Goal: Task Accomplishment & Management: Manage account settings

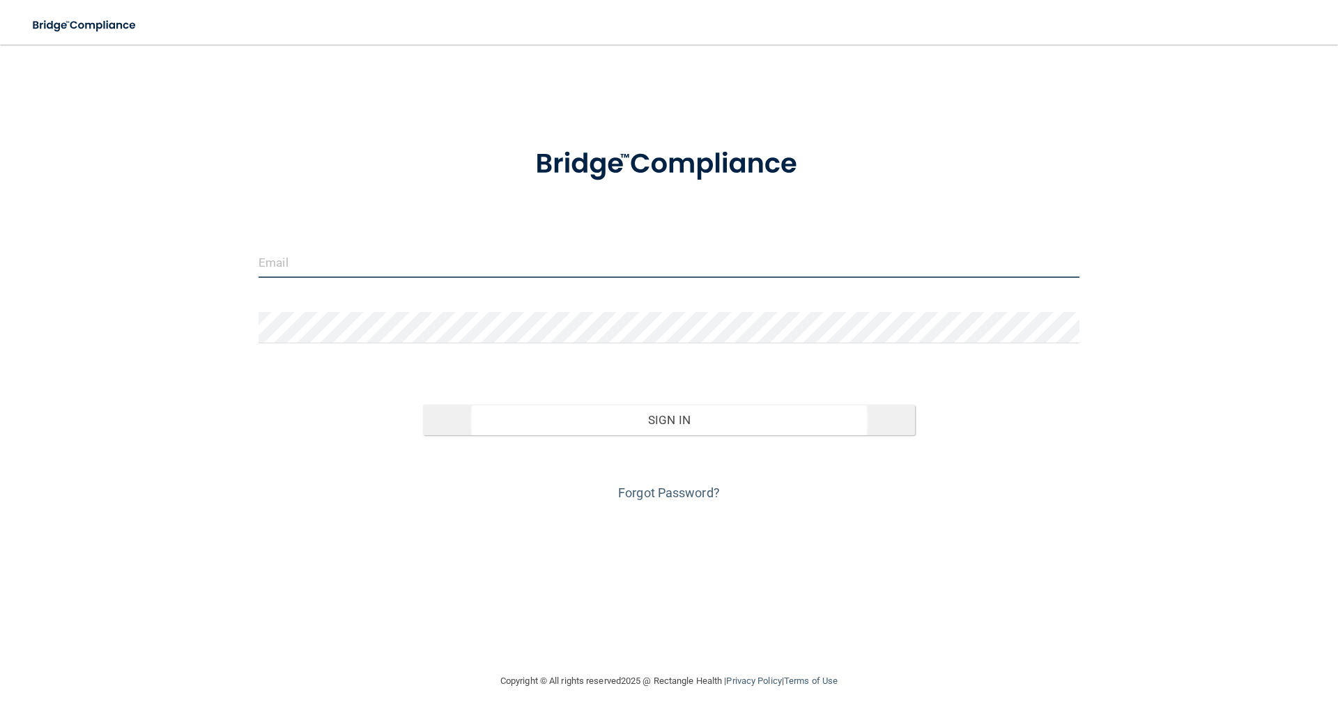
type input "[EMAIL_ADDRESS][DOMAIN_NAME]"
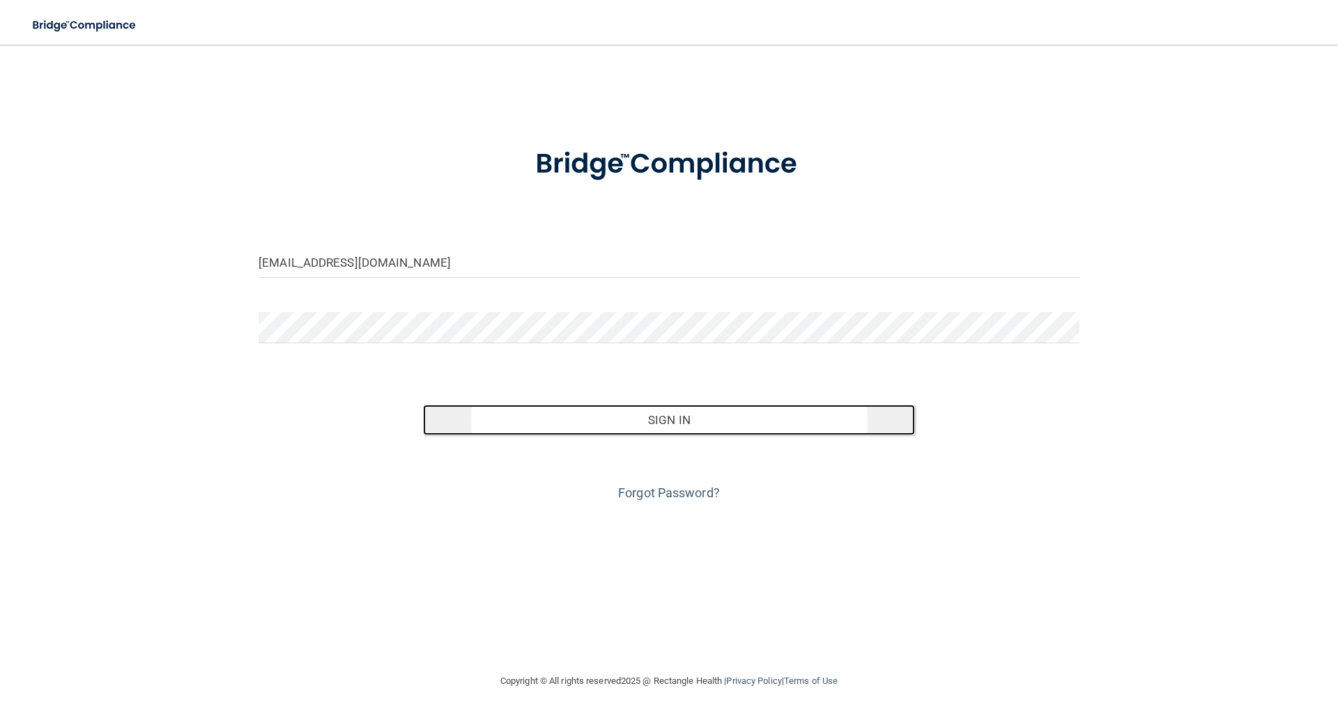
click at [648, 410] on button "Sign In" at bounding box center [669, 420] width 493 height 31
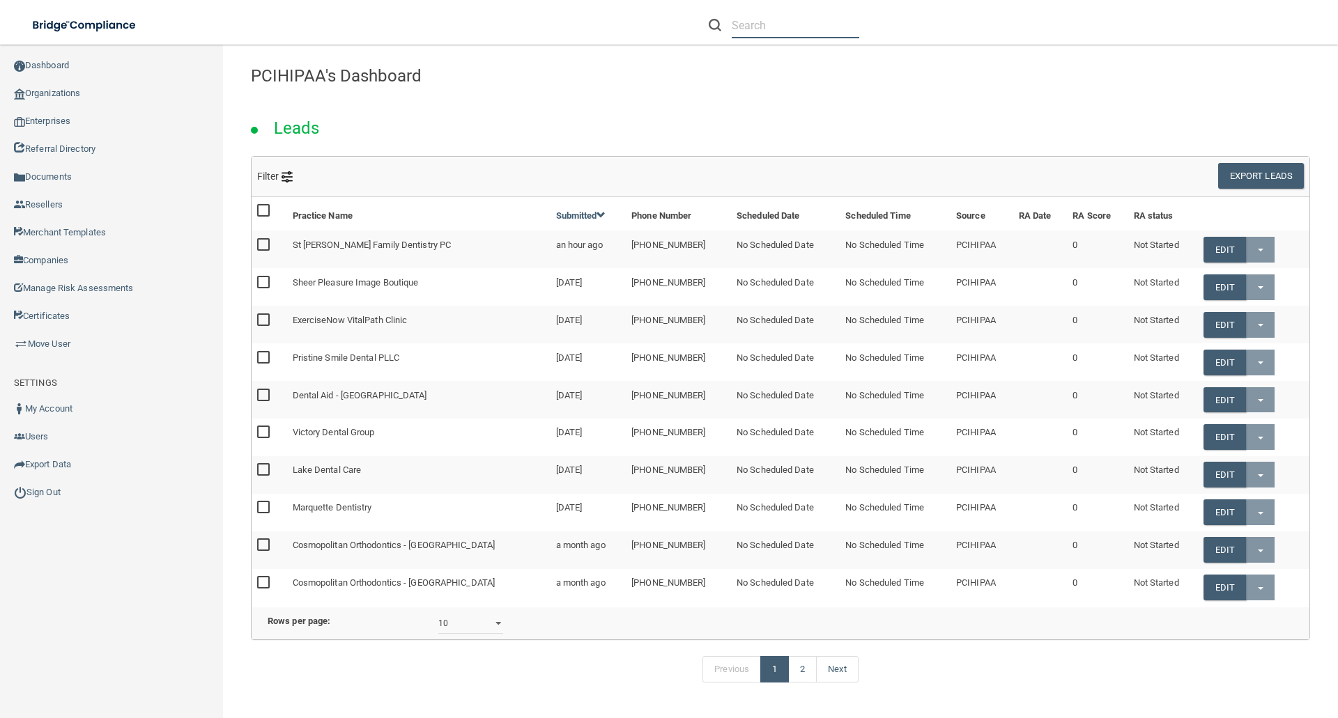
click at [771, 33] on input "text" at bounding box center [794, 26] width 127 height 26
click at [54, 341] on link "Move User" at bounding box center [112, 344] width 224 height 28
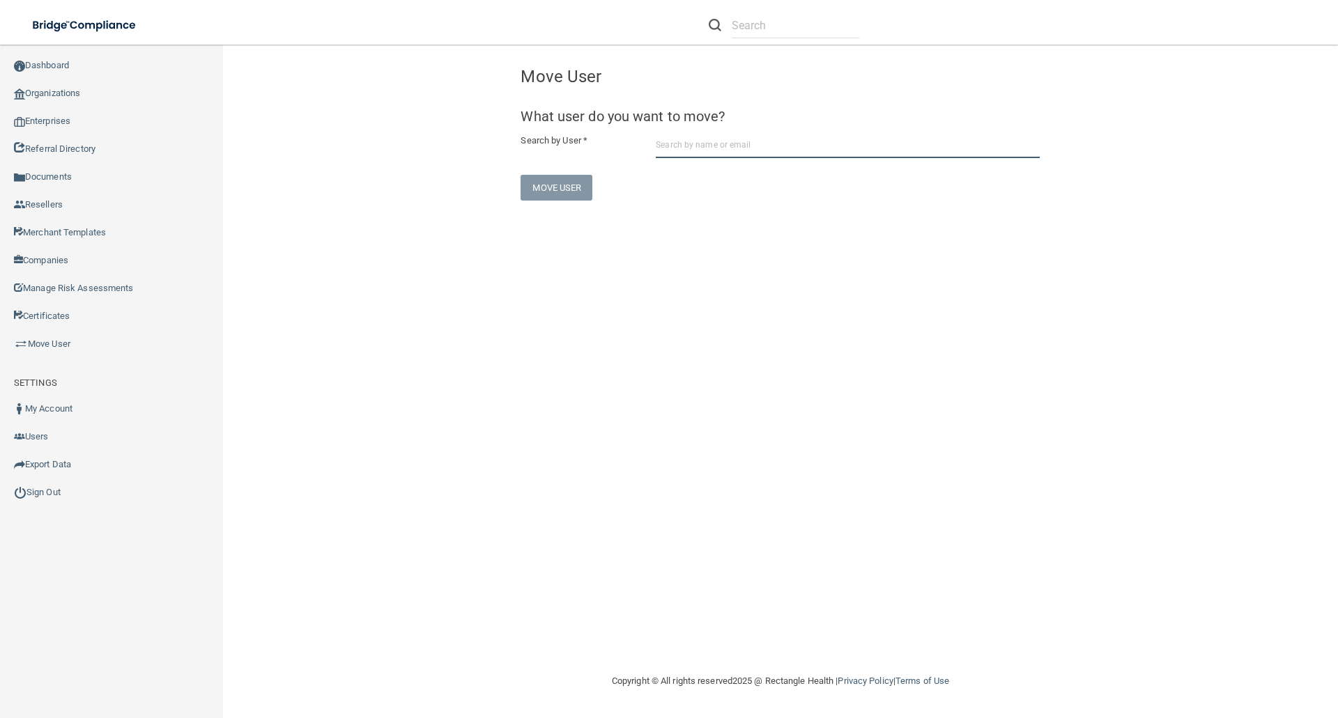
click at [667, 148] on input "text" at bounding box center [848, 145] width 384 height 26
click at [767, 190] on div "[EMAIL_ADDRESS][PERSON_NAME][DOMAIN_NAME]" at bounding box center [732, 203] width 121 height 36
type input "[PERSON_NAME]"
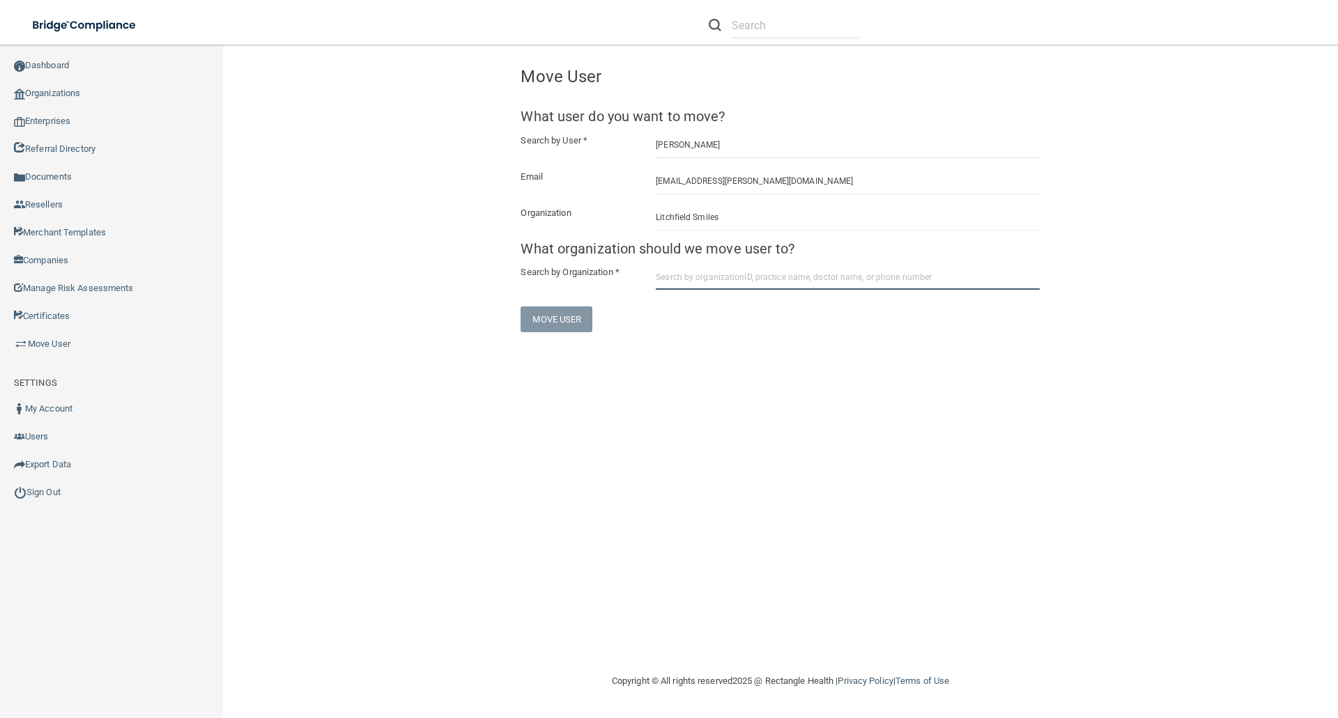
click at [670, 281] on input "text" at bounding box center [848, 277] width 384 height 26
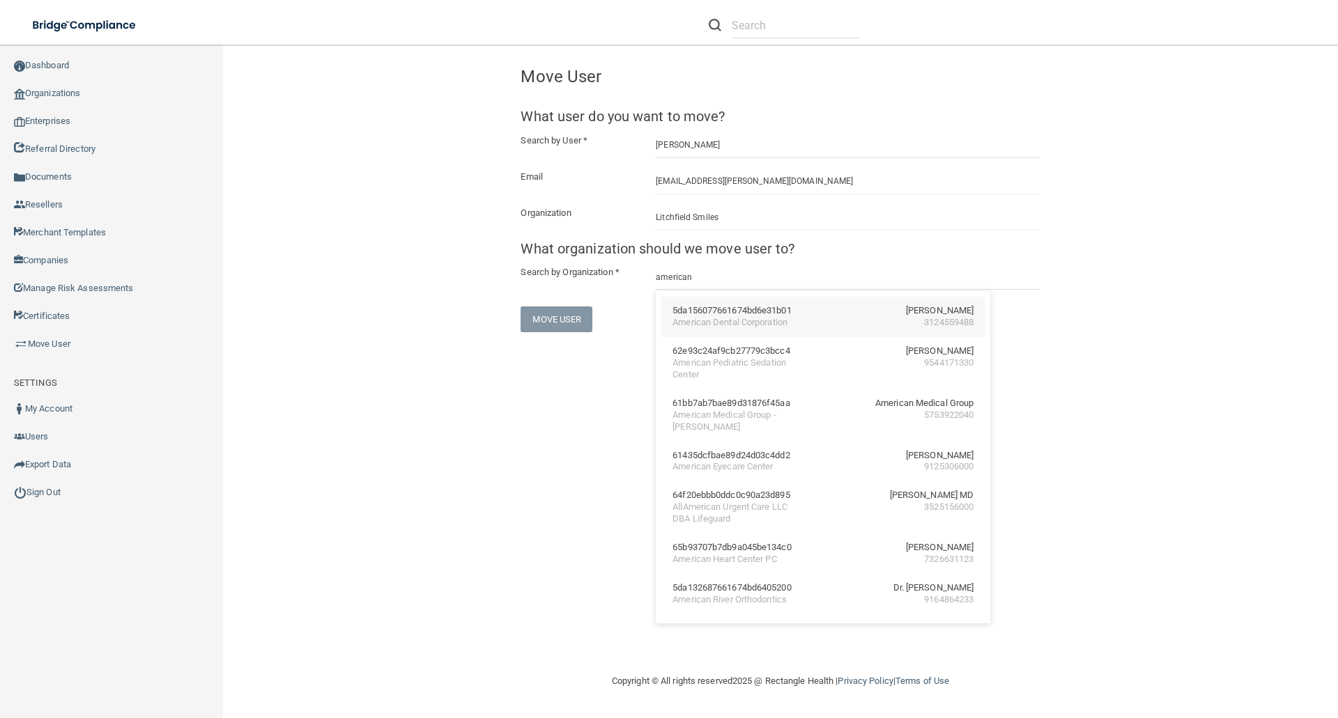
click at [734, 323] on div "American Dental Corporation" at bounding box center [729, 323] width 115 height 12
type input "American Dental Corporation"
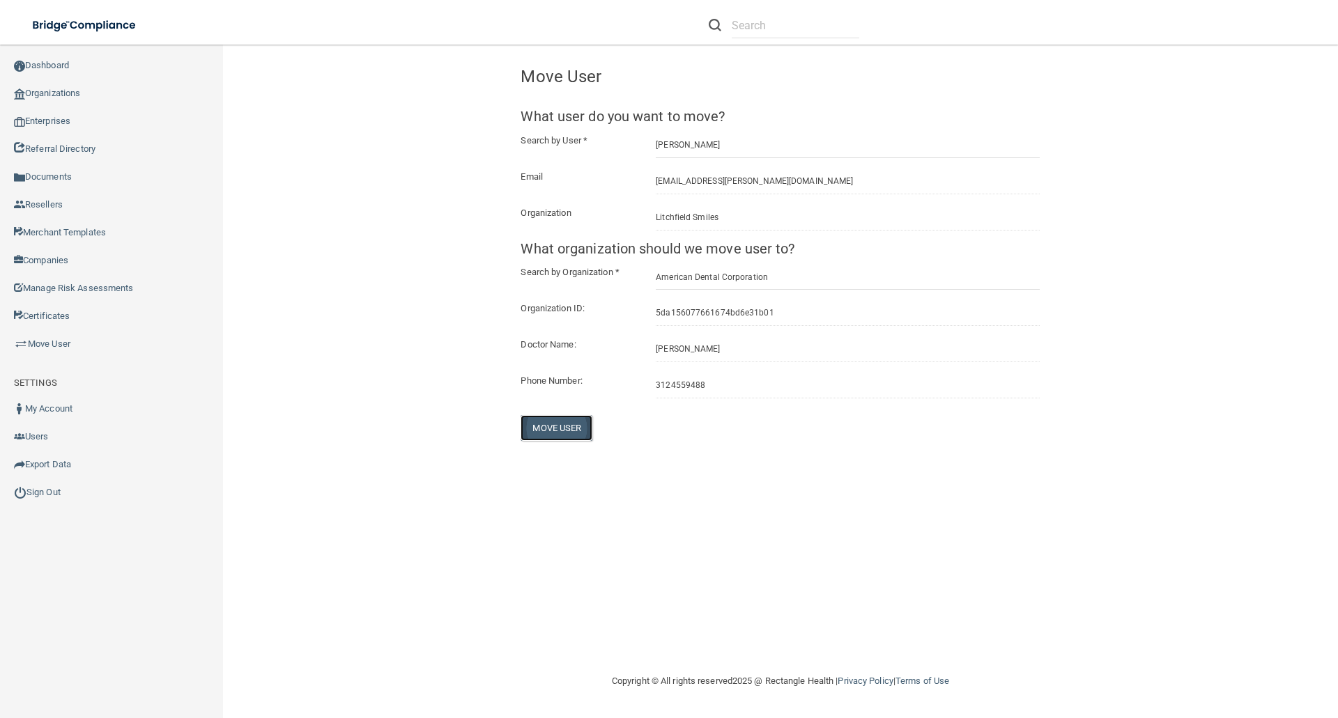
click at [579, 424] on button "Move User" at bounding box center [556, 428] width 72 height 26
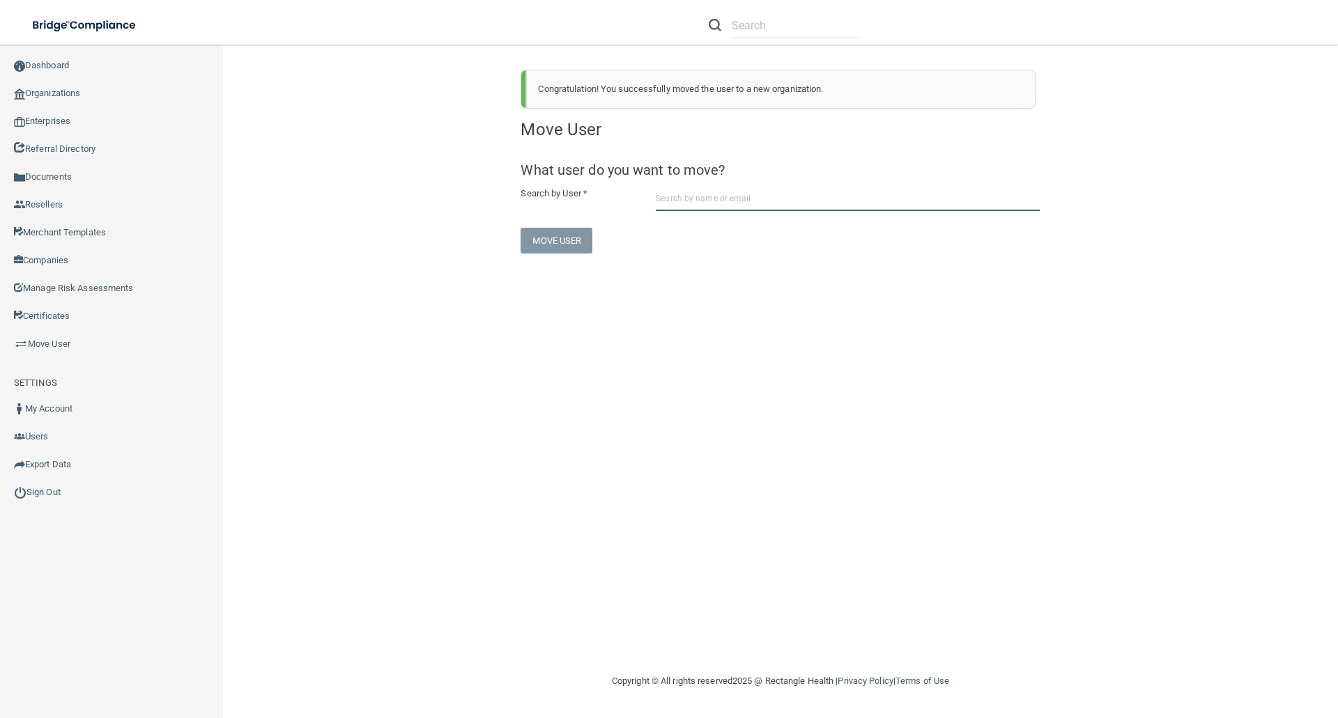
click at [683, 200] on input "text" at bounding box center [848, 198] width 384 height 26
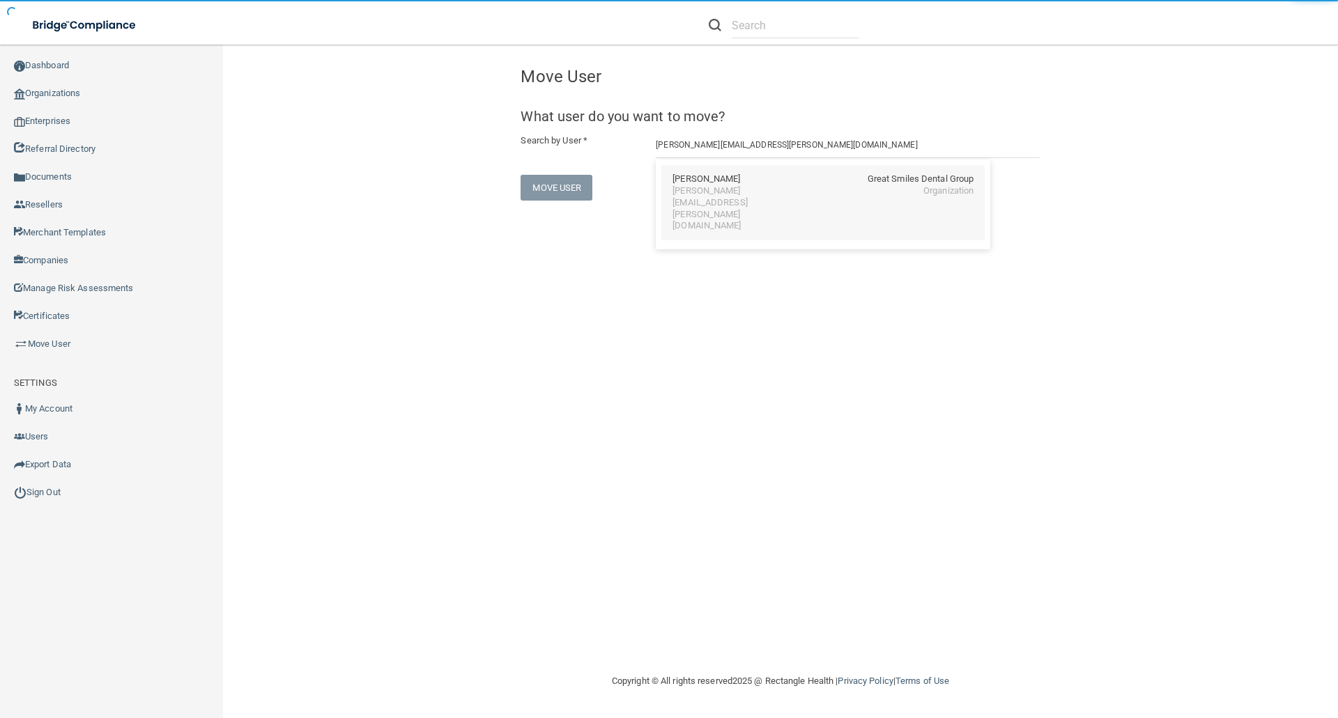
click at [692, 183] on div "[PERSON_NAME]" at bounding box center [706, 179] width 68 height 12
type input "[PERSON_NAME]"
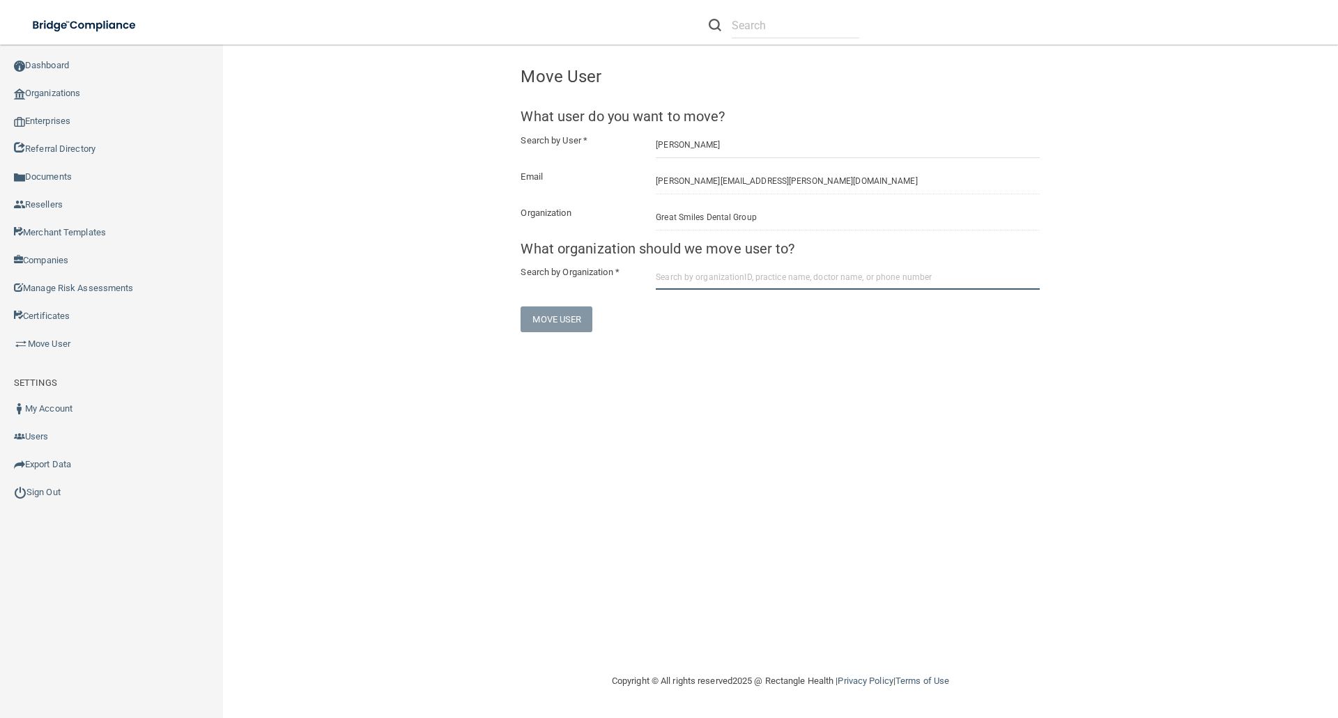
click at [672, 275] on input "text" at bounding box center [848, 277] width 384 height 26
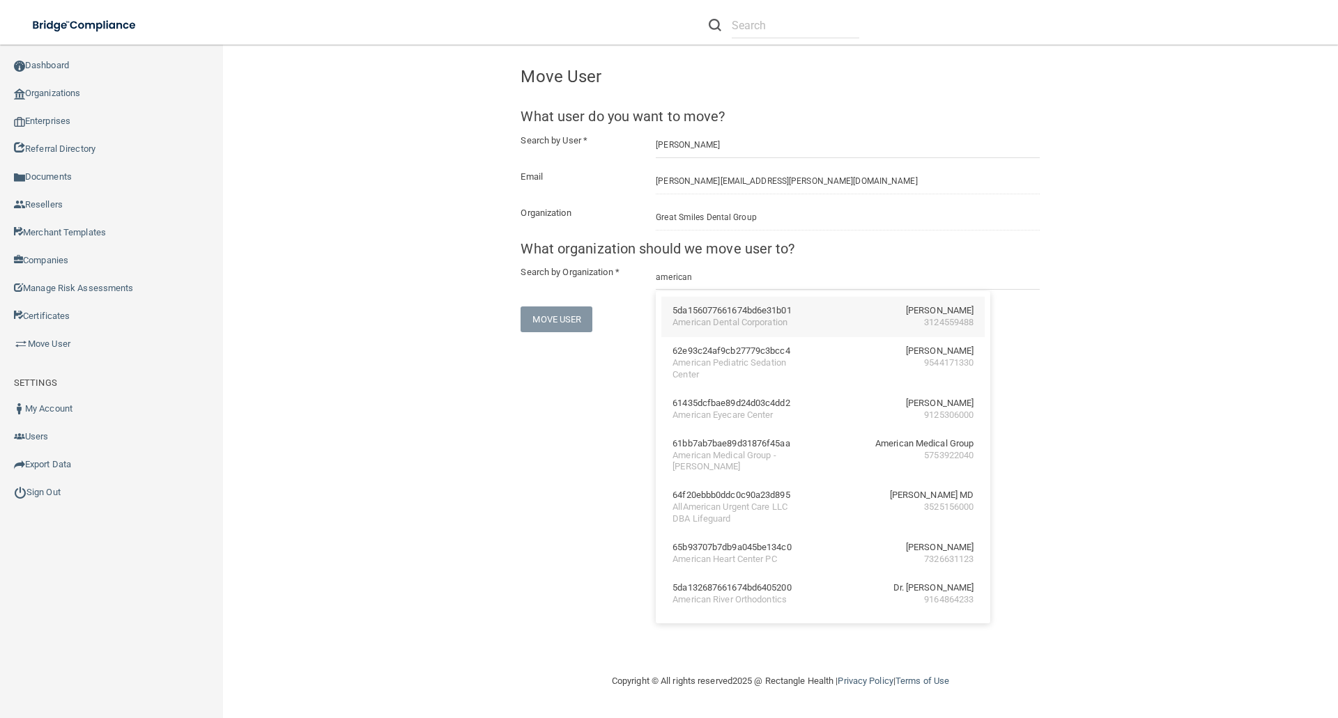
click at [750, 320] on div "American Dental Corporation" at bounding box center [729, 323] width 115 height 12
type input "American Dental Corporation"
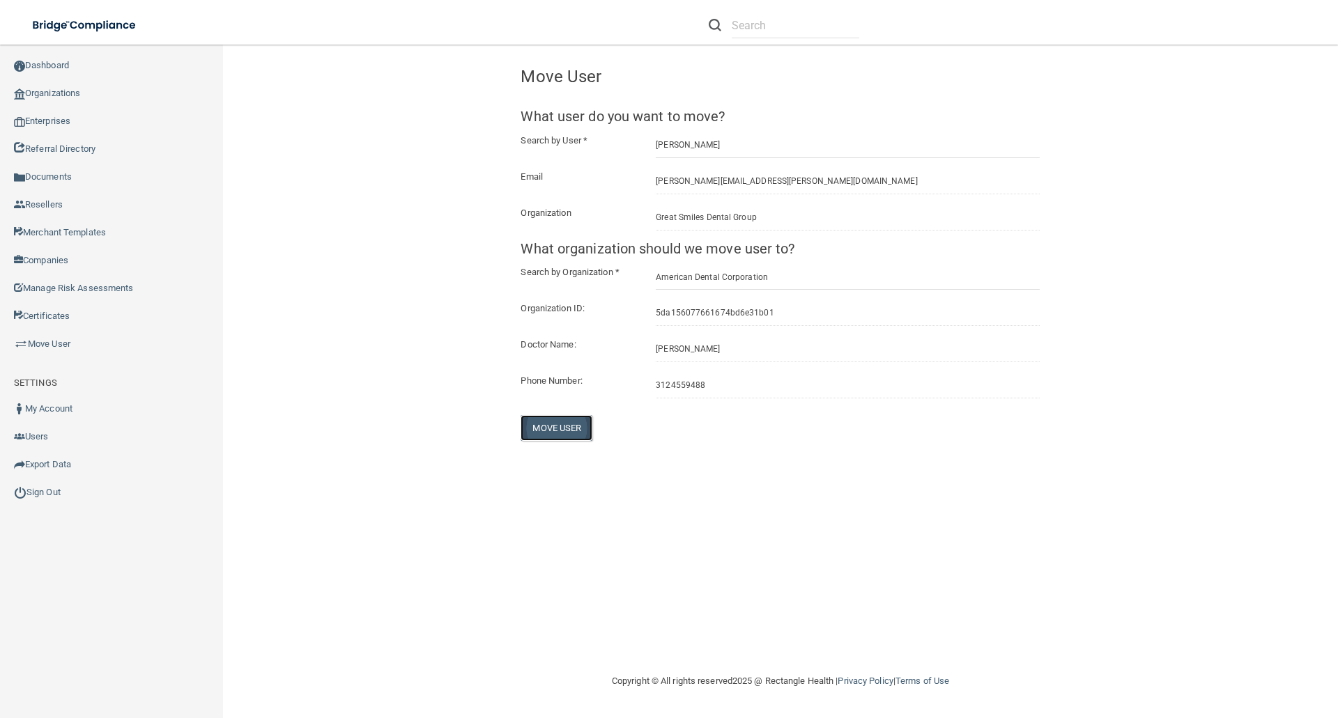
click at [559, 430] on button "Move User" at bounding box center [556, 428] width 72 height 26
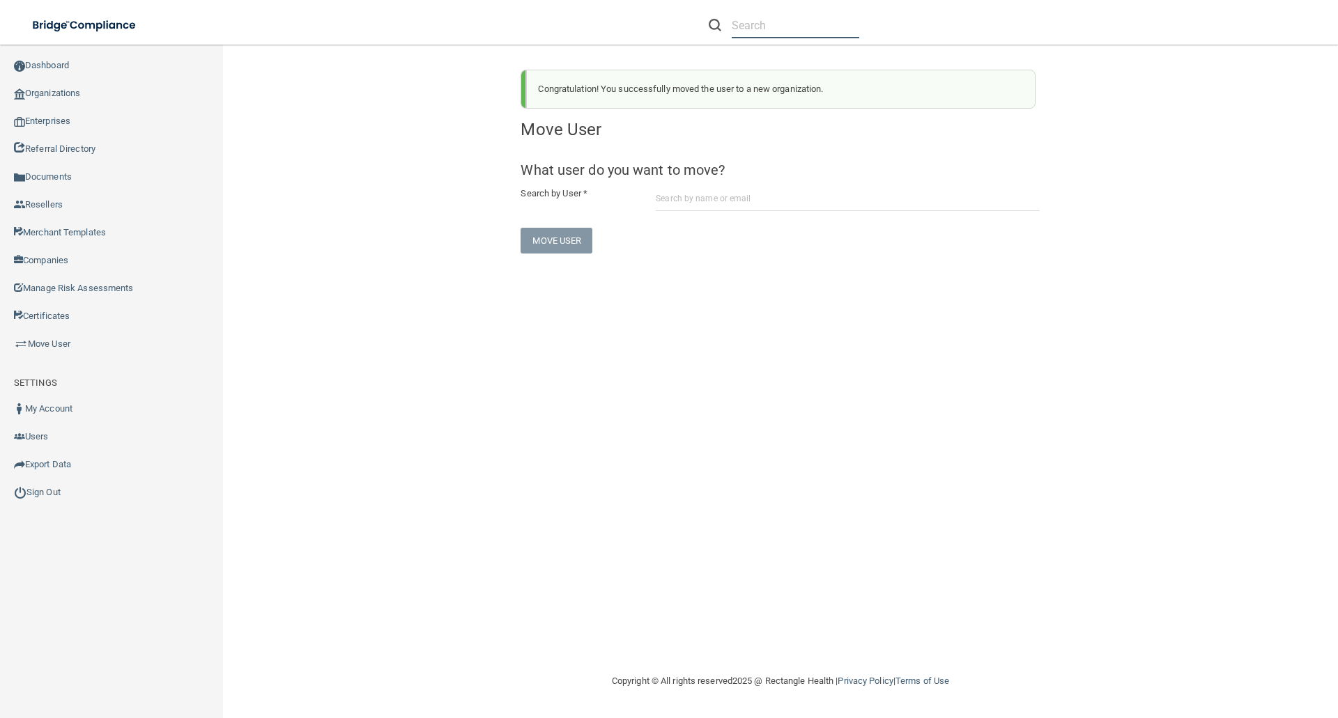
click at [750, 23] on input "text" at bounding box center [794, 26] width 127 height 26
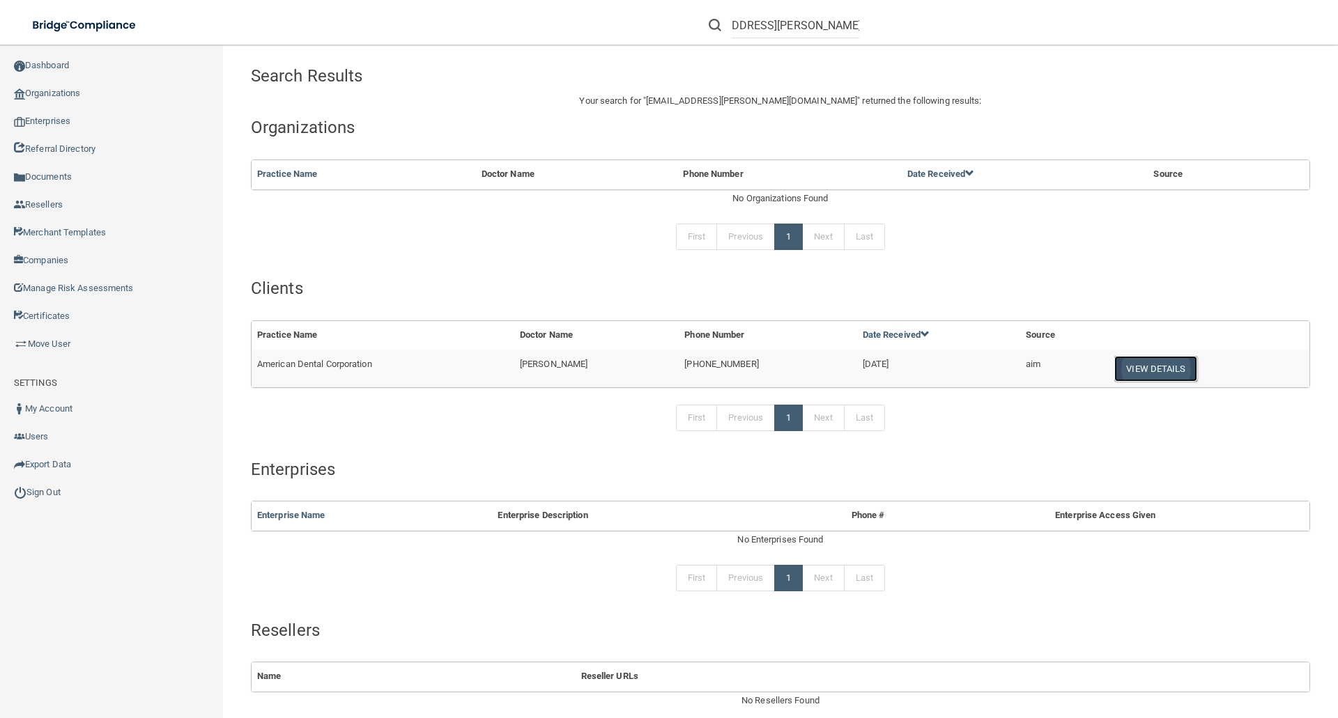
click at [1129, 366] on button "View Details" at bounding box center [1155, 369] width 82 height 26
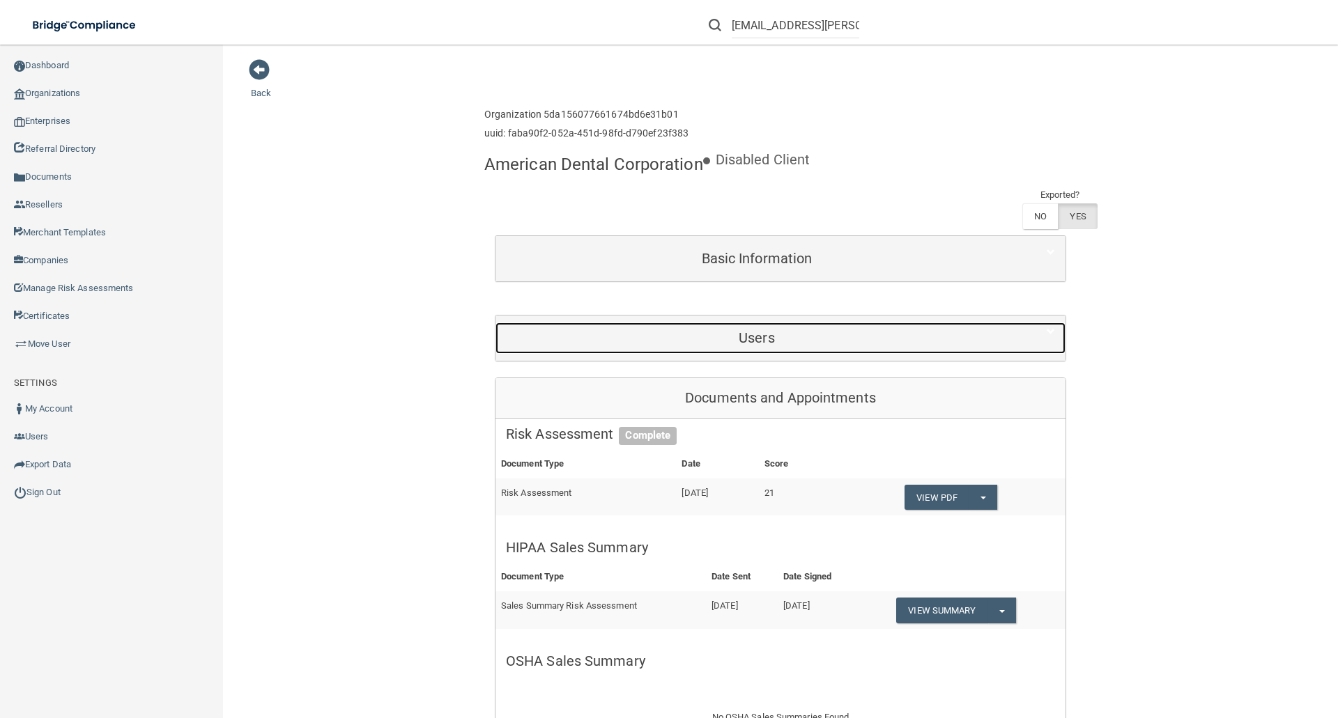
click at [766, 337] on h5 "Users" at bounding box center [757, 337] width 502 height 15
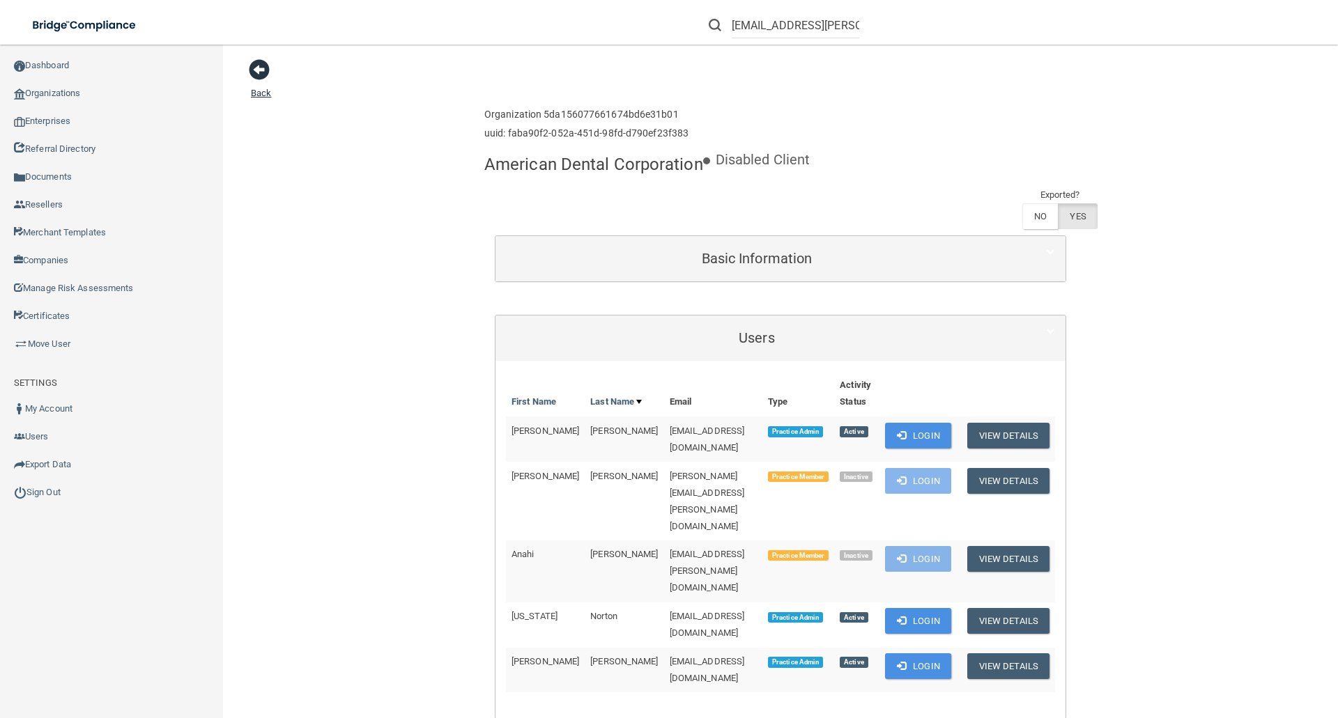
click at [265, 71] on span at bounding box center [259, 69] width 21 height 21
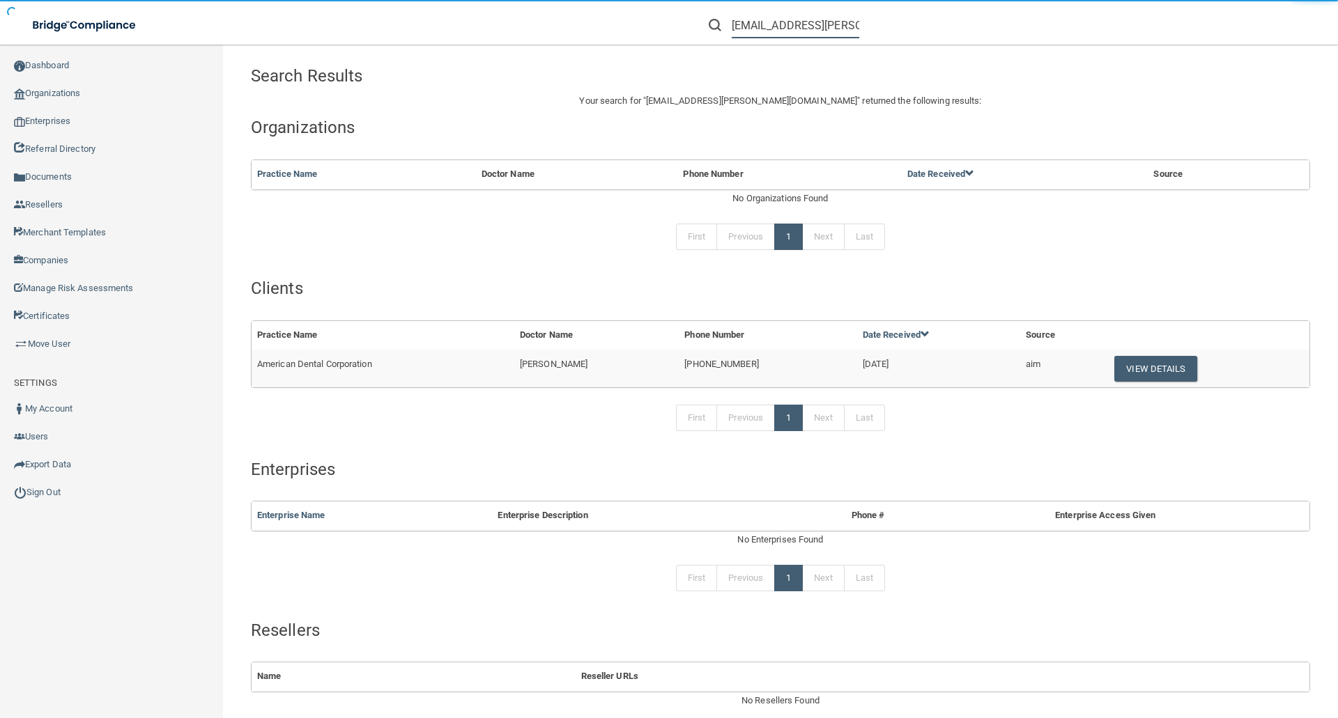
scroll to position [0, 47]
drag, startPoint x: 733, startPoint y: 27, endPoint x: 919, endPoint y: 27, distance: 186.0
click at [919, 27] on div "[EMAIL_ADDRESS][PERSON_NAME][DOMAIN_NAME]" at bounding box center [948, 25] width 520 height 50
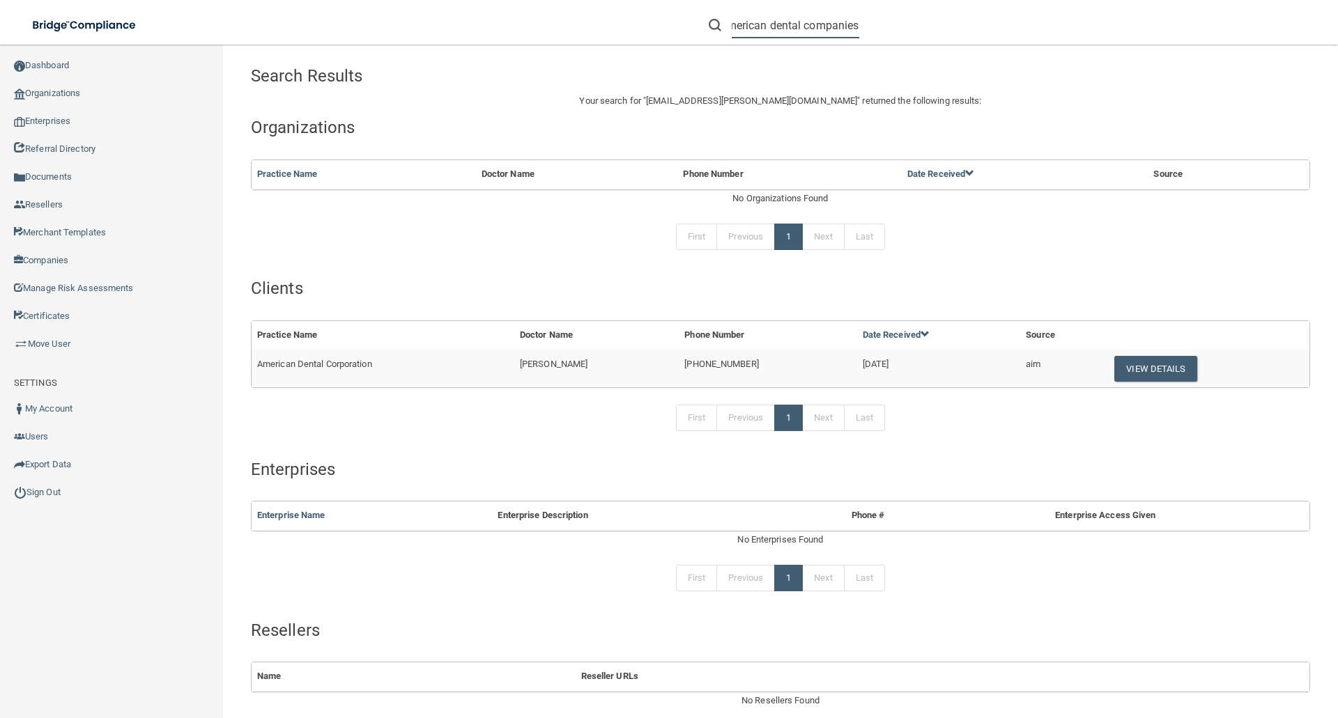
scroll to position [0, 17]
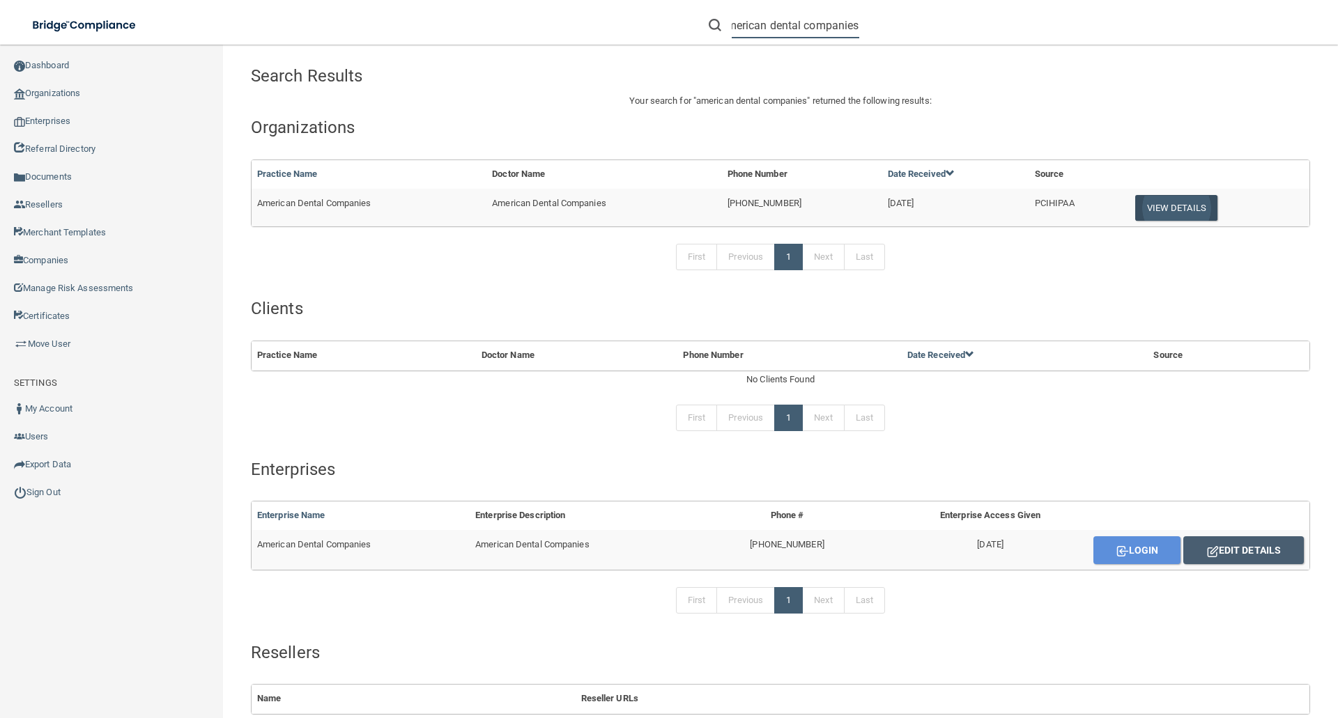
type input "american dental companies"
click at [1174, 208] on button "View Details" at bounding box center [1176, 208] width 82 height 26
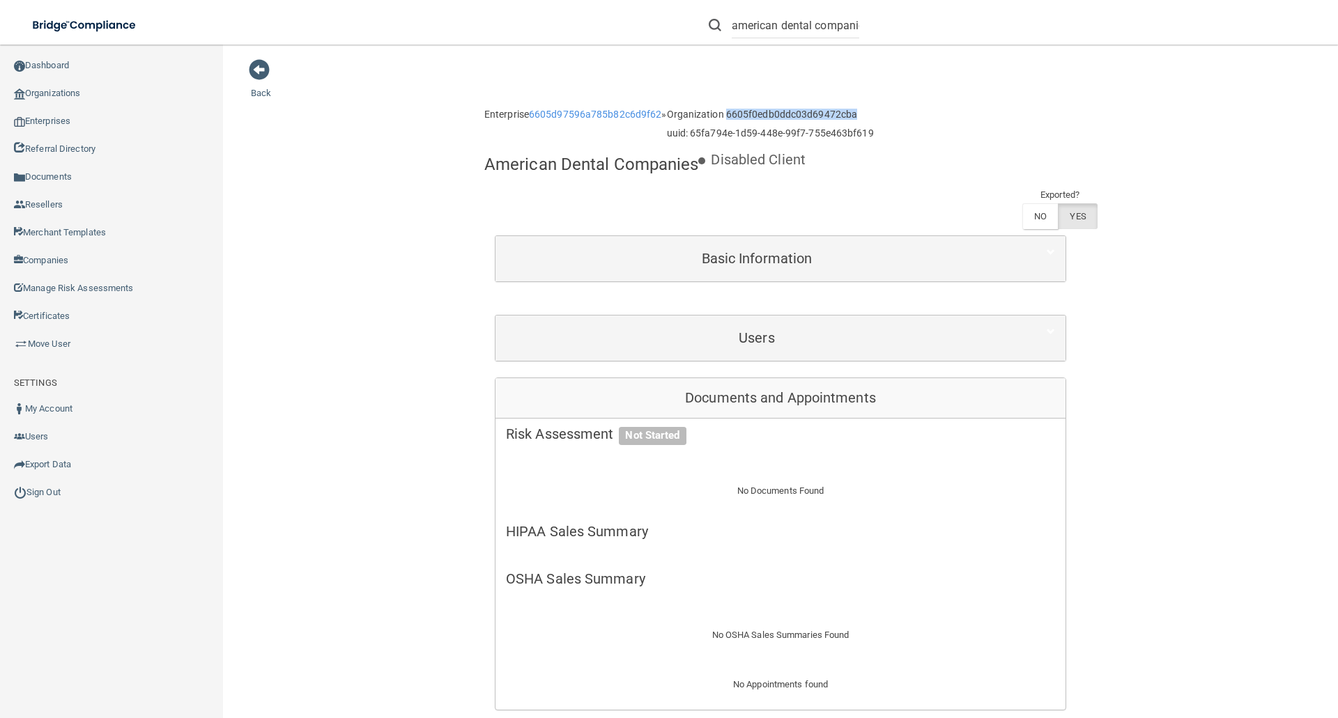
drag, startPoint x: 728, startPoint y: 116, endPoint x: 856, endPoint y: 116, distance: 128.2
click at [856, 116] on h6 "Organization 6605f0edb0ddc03d69472cba" at bounding box center [770, 114] width 207 height 10
copy h6 "6605f0edb0ddc03d69472cba"
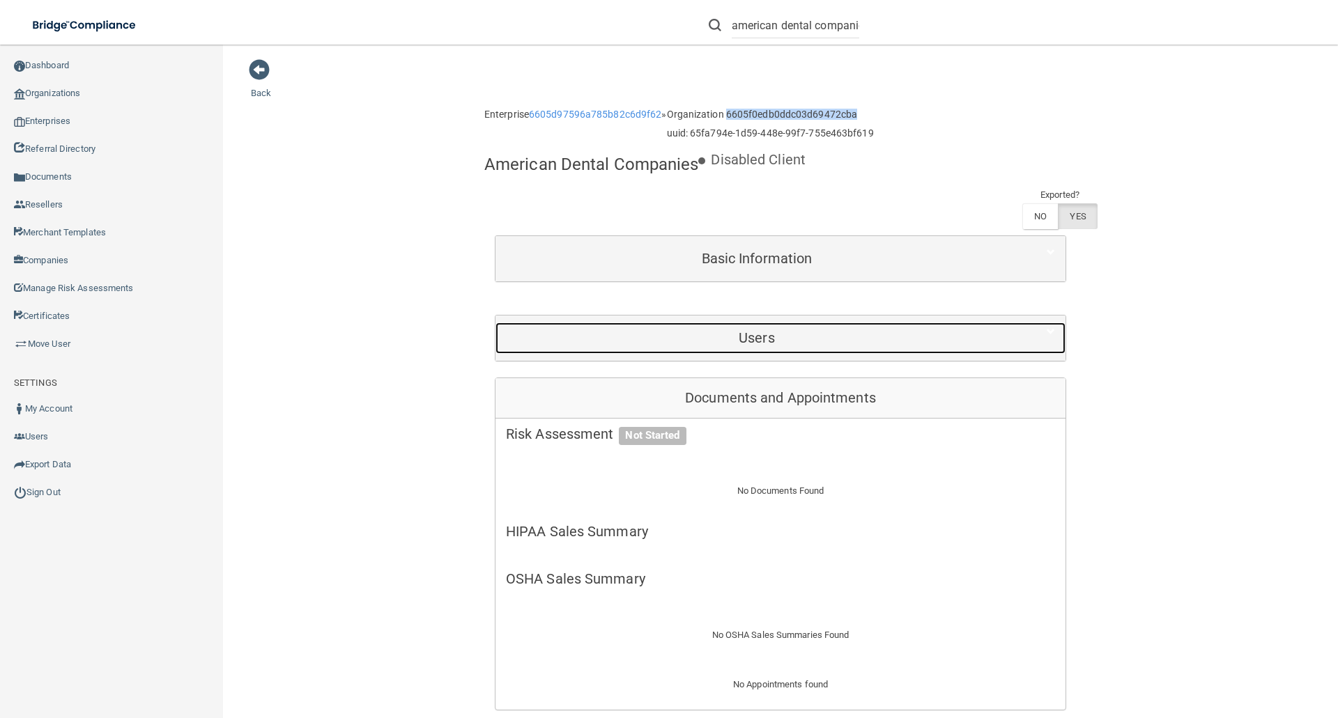
click at [746, 325] on div "Users" at bounding box center [756, 338] width 522 height 31
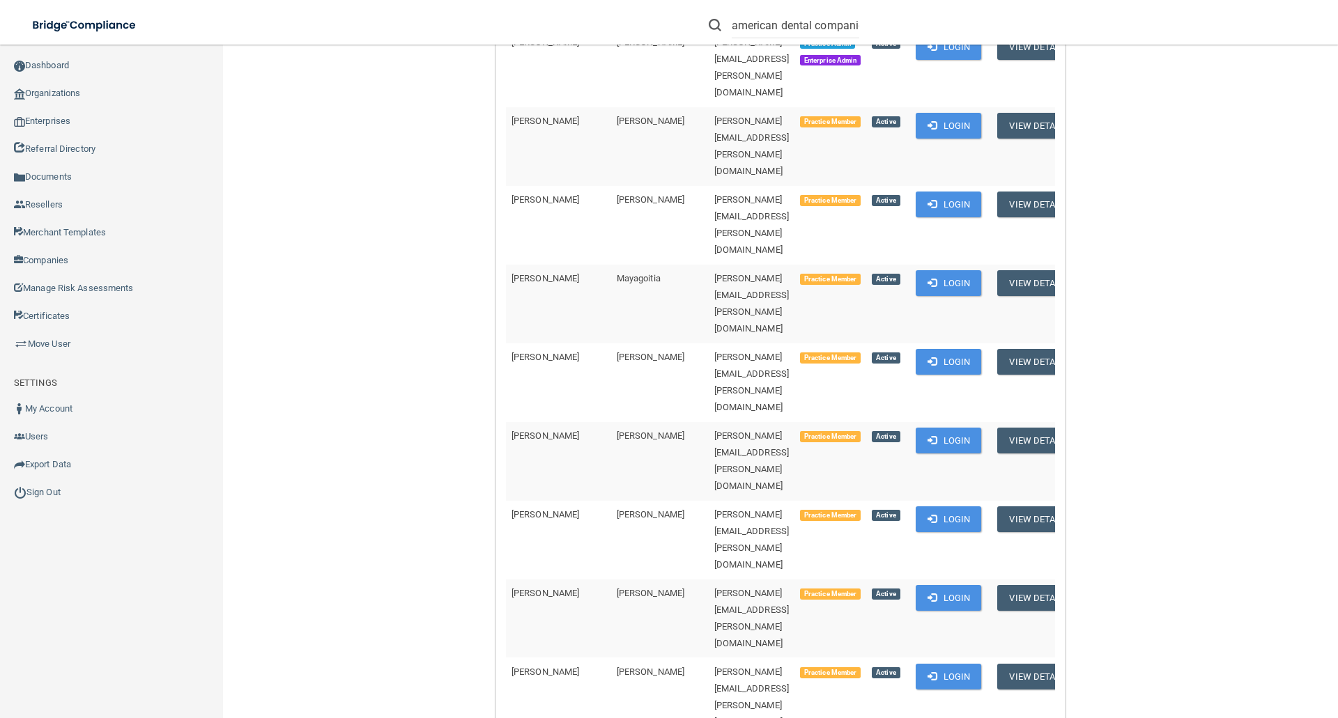
scroll to position [3483, 0]
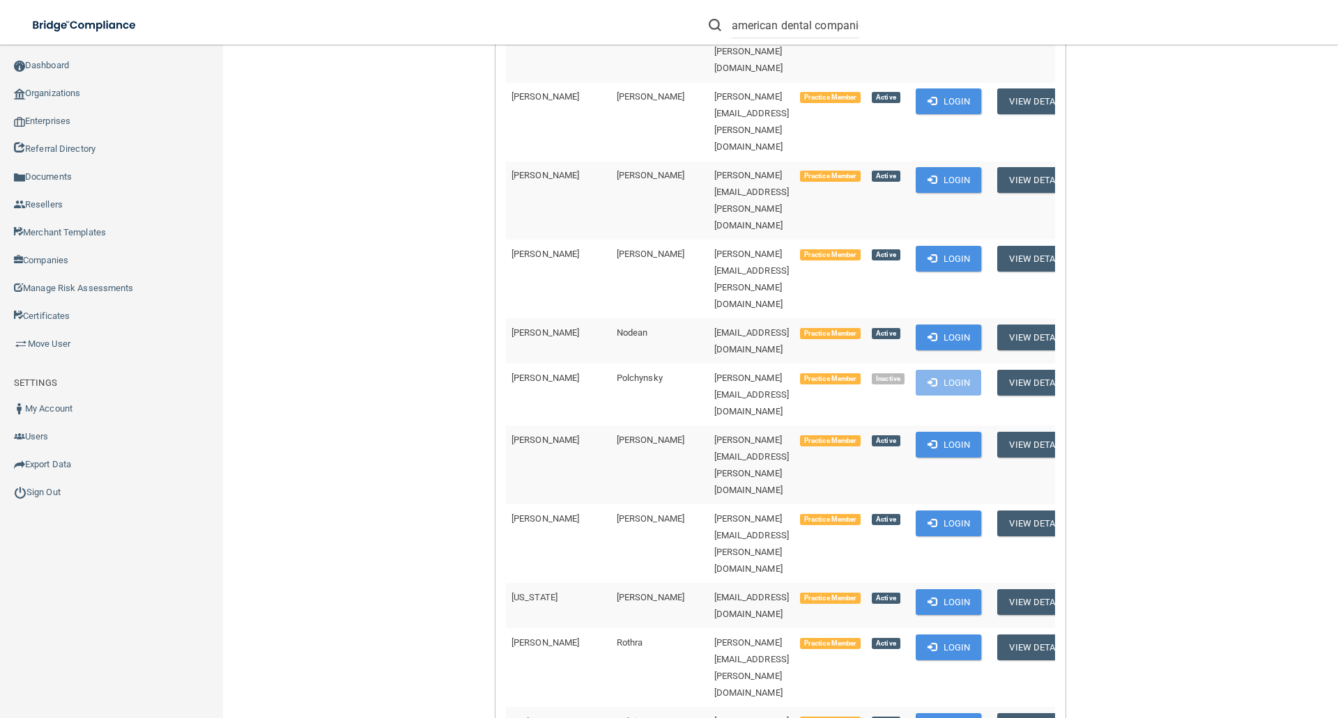
click at [412, 359] on div "Back Enterprise 6605d97596a785b82c6d9f62 » Organization 6605f0edb0ddc03d69472cb…" at bounding box center [780, 34] width 1059 height 6918
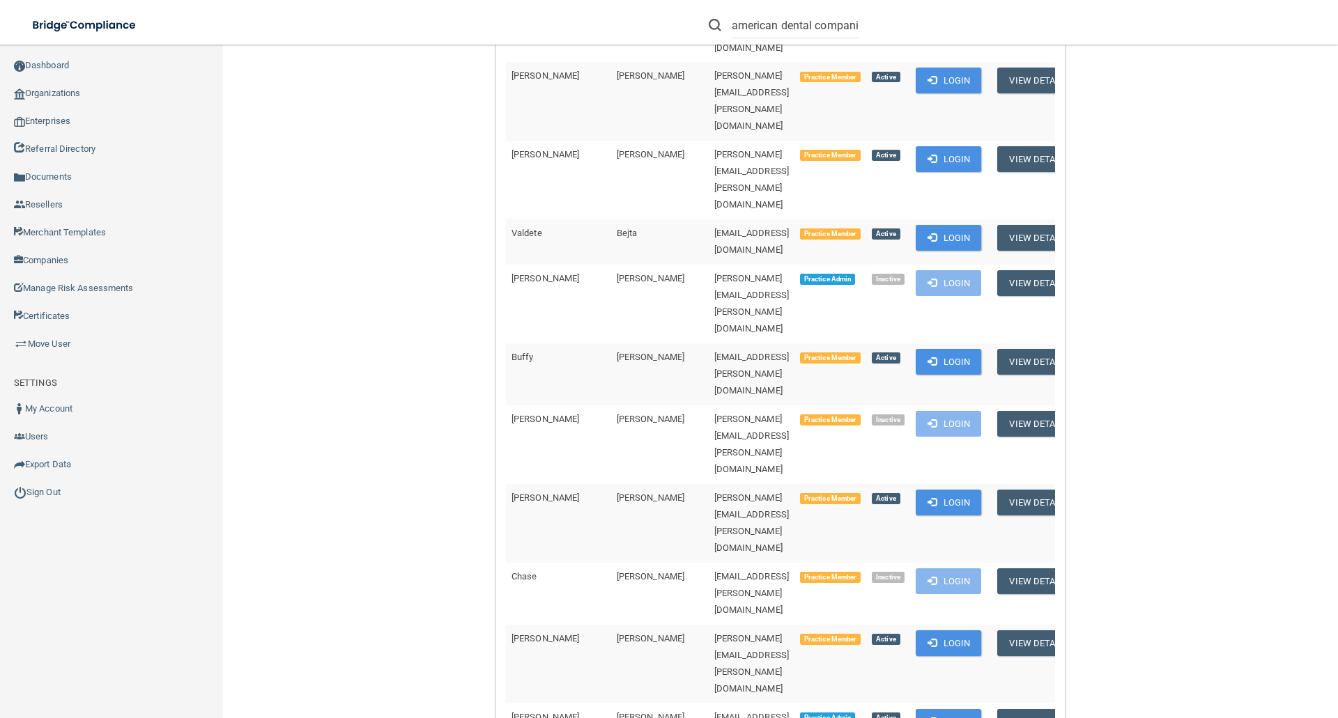
scroll to position [348, 0]
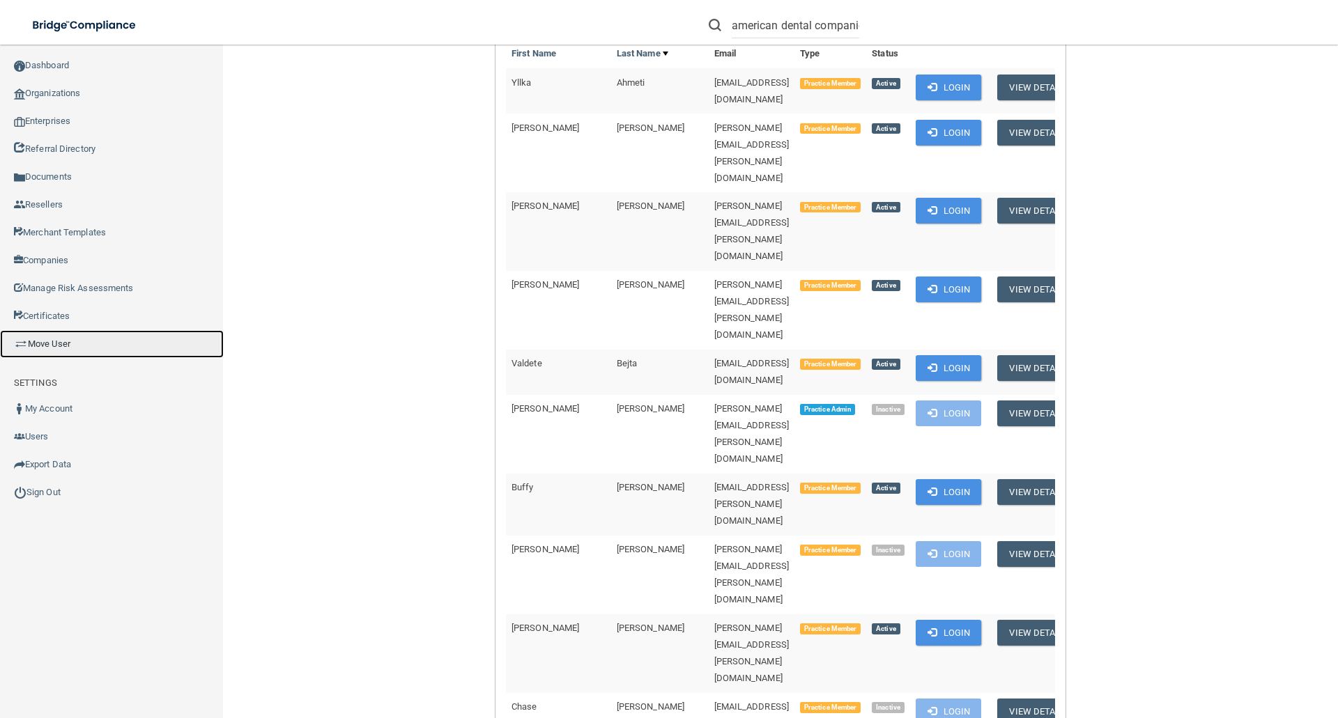
drag, startPoint x: 59, startPoint y: 341, endPoint x: 69, endPoint y: 343, distance: 10.5
click at [59, 341] on link "Move User" at bounding box center [112, 344] width 224 height 28
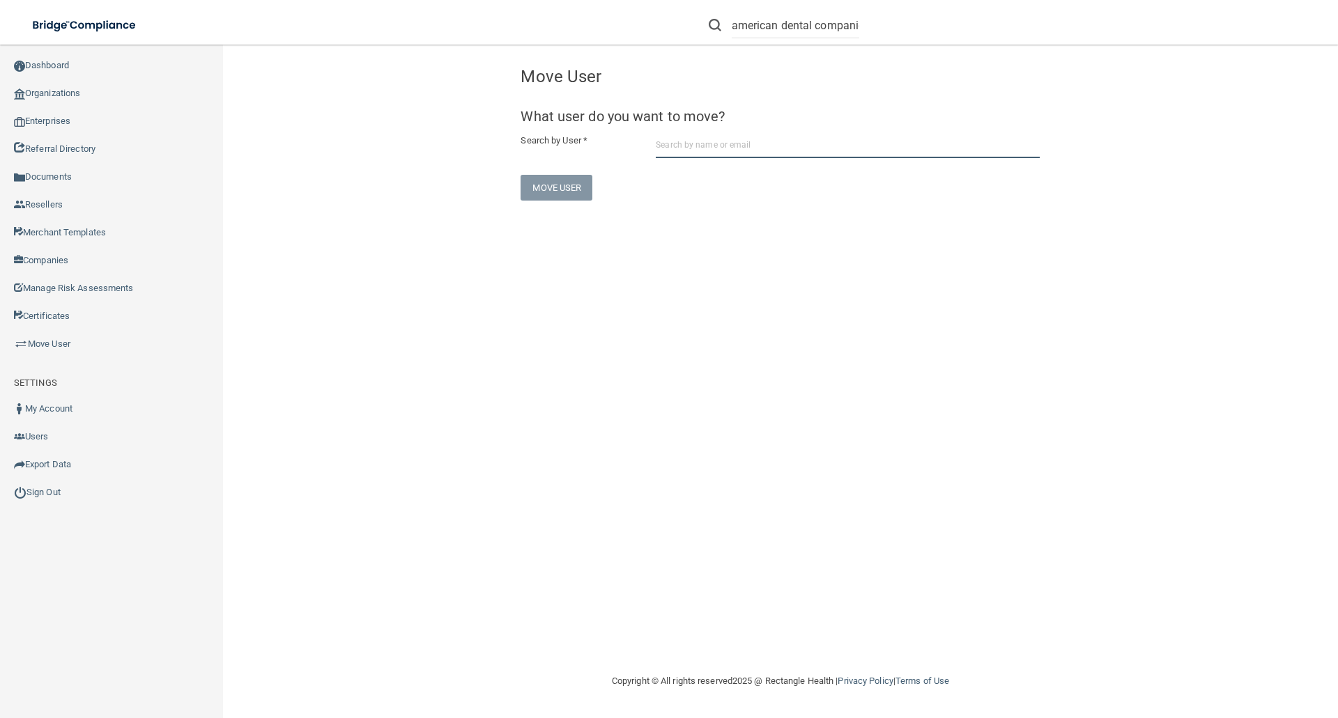
click at [708, 141] on input "text" at bounding box center [848, 145] width 384 height 26
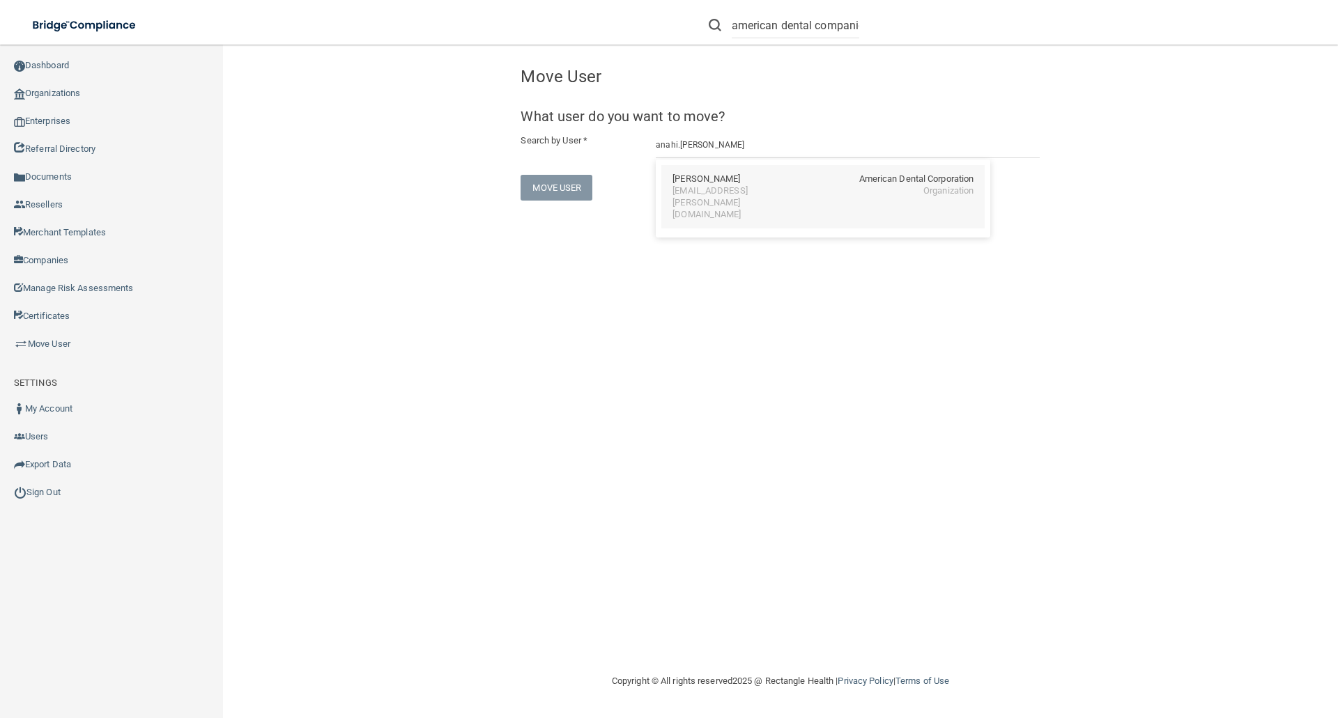
click at [793, 185] on div "[EMAIL_ADDRESS][PERSON_NAME][DOMAIN_NAME]" at bounding box center [732, 203] width 121 height 36
type input "[PERSON_NAME]"
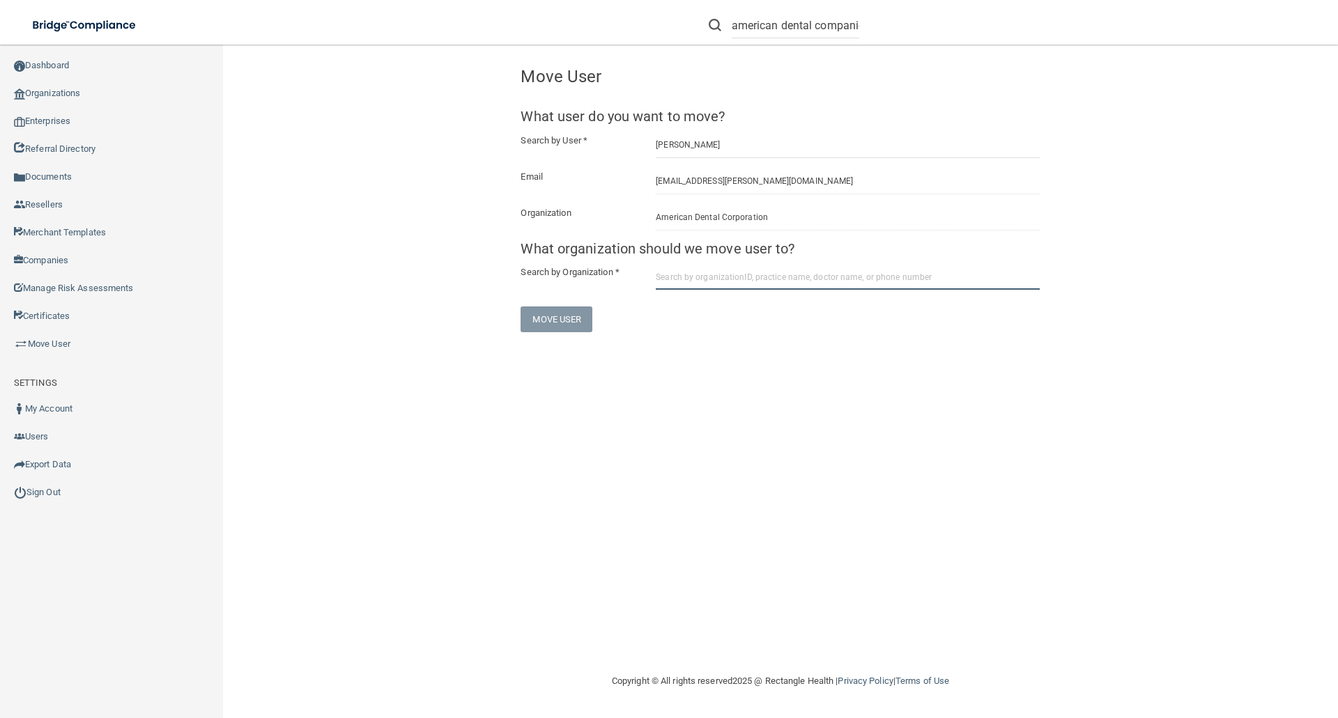
click at [669, 278] on input "text" at bounding box center [848, 277] width 384 height 26
paste input "6605f0edb0ddc03d69472cba"
click at [715, 318] on div "American Dental Companies" at bounding box center [729, 323] width 114 height 12
type input "American Dental Companies"
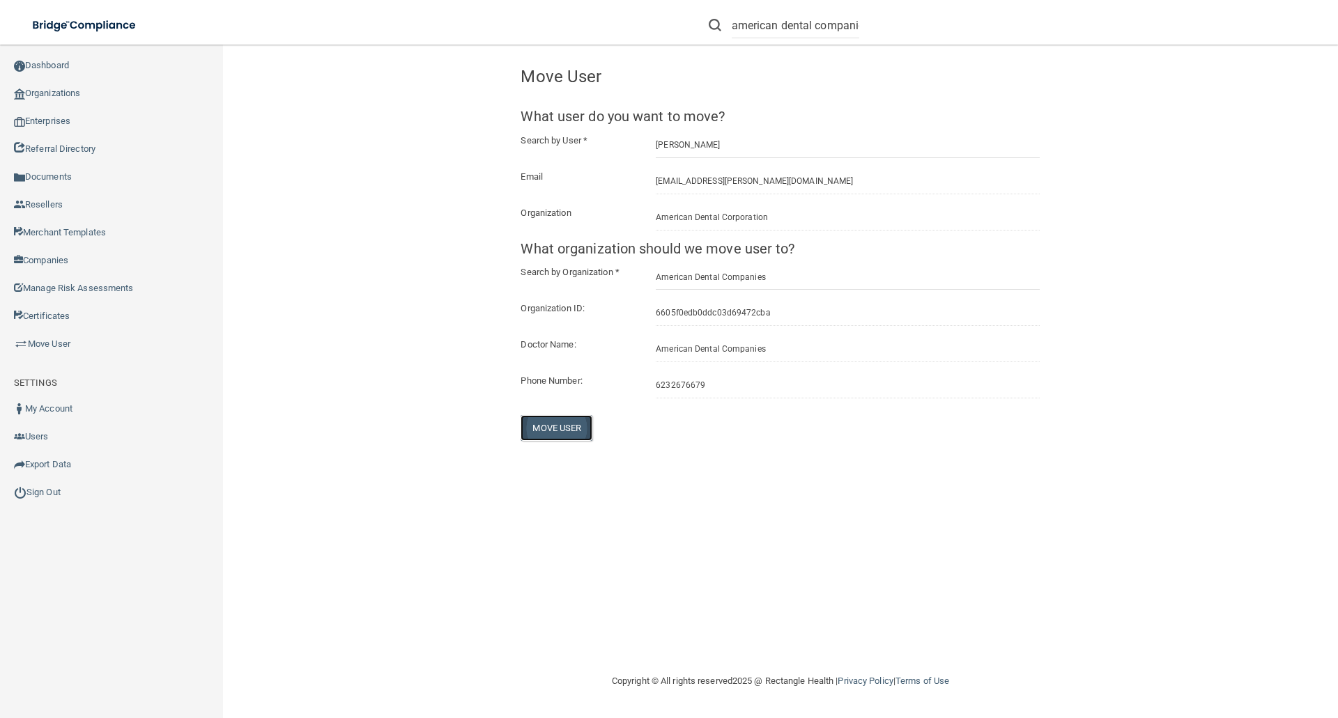
click at [561, 424] on button "Move User" at bounding box center [556, 428] width 72 height 26
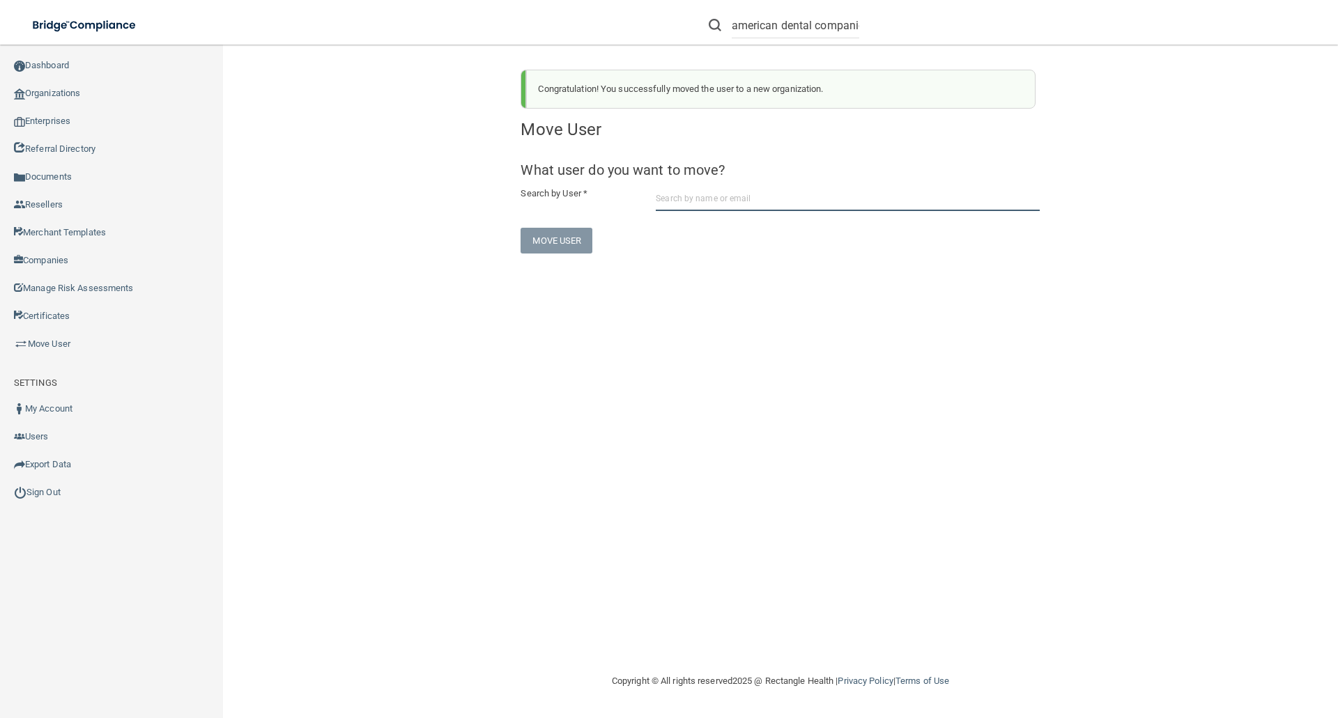
click at [665, 196] on input "text" at bounding box center [848, 198] width 384 height 26
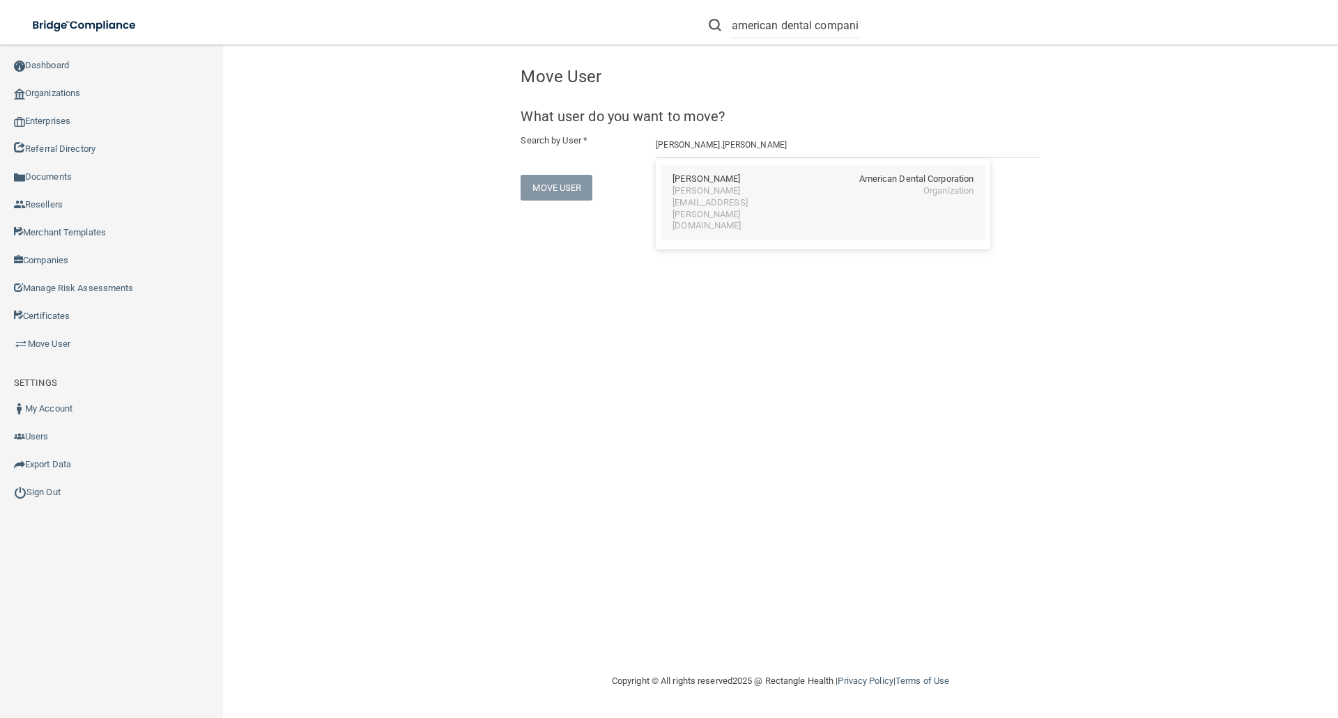
click at [679, 193] on div "[PERSON_NAME][EMAIL_ADDRESS][PERSON_NAME][DOMAIN_NAME]" at bounding box center [732, 208] width 121 height 47
type input "[PERSON_NAME]"
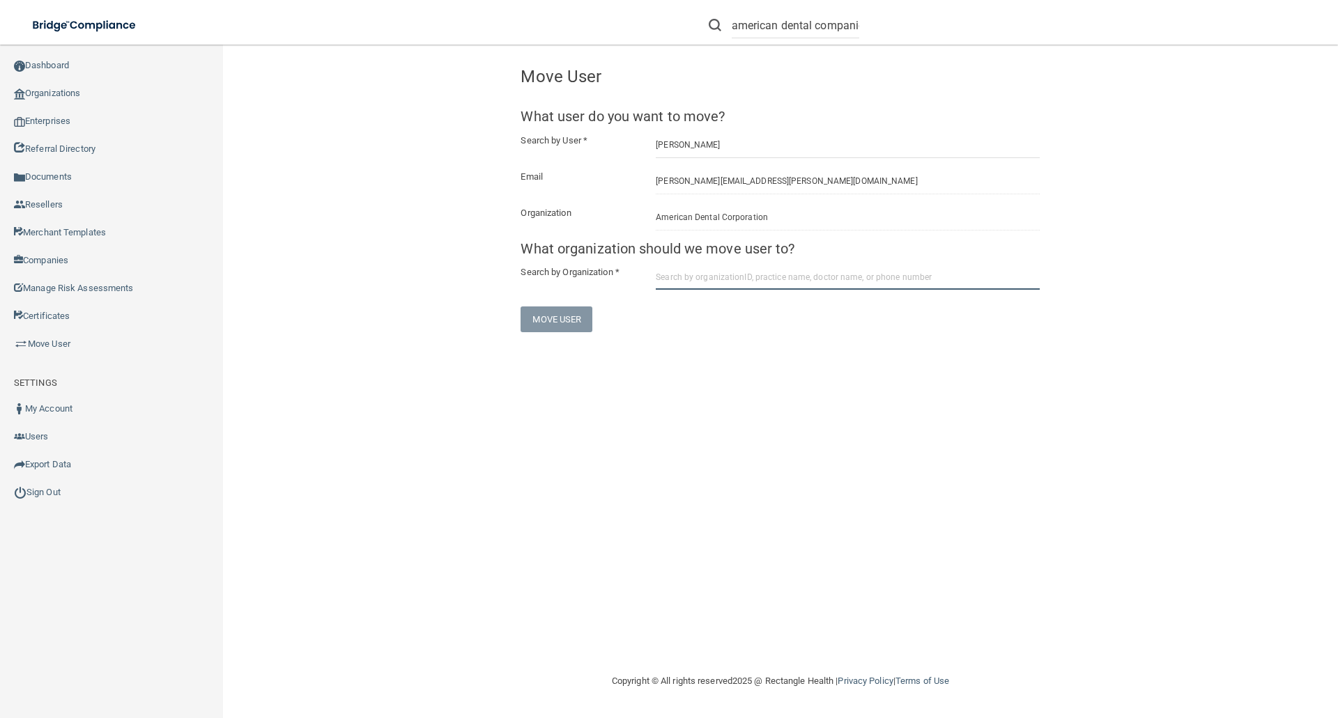
click at [662, 273] on input "text" at bounding box center [848, 277] width 384 height 26
paste input "6605f0edb0ddc03d69472cba"
click at [707, 318] on div "American Dental Companies" at bounding box center [729, 323] width 114 height 12
type input "American Dental Companies"
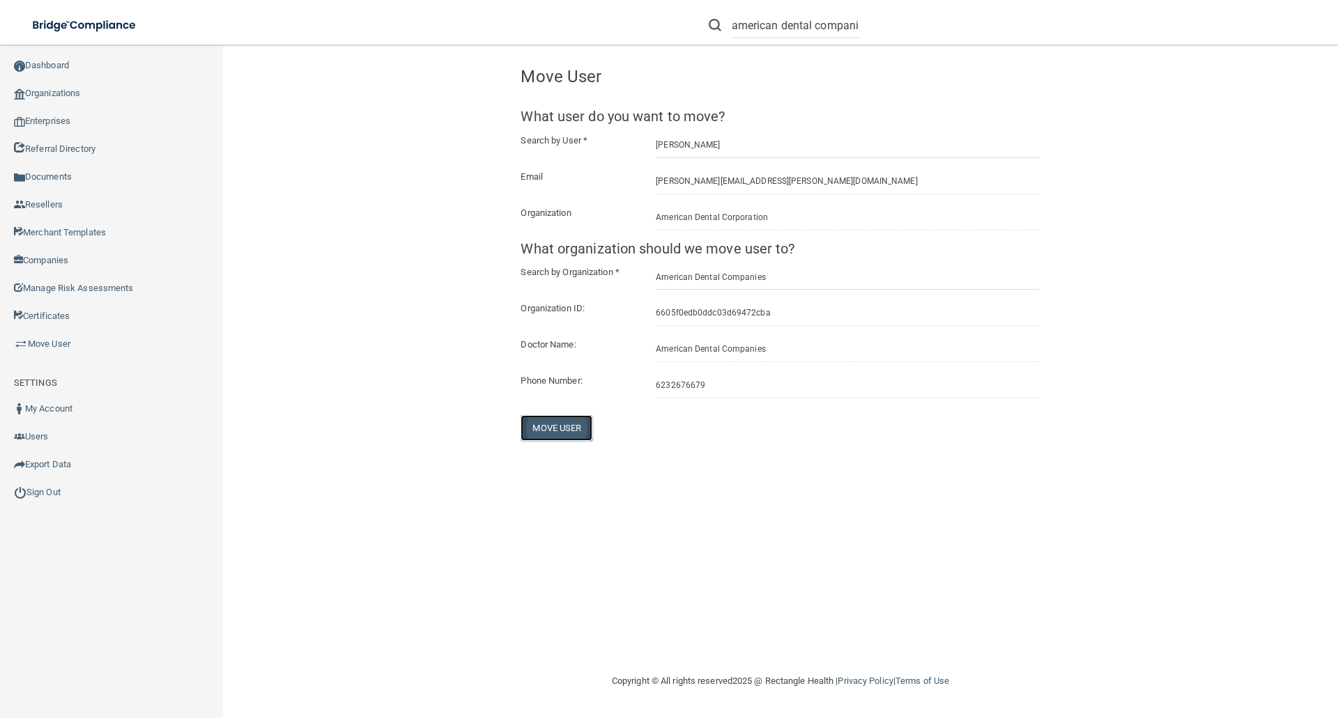
click at [550, 420] on button "Move User" at bounding box center [556, 428] width 72 height 26
